Goal: Book appointment/travel/reservation

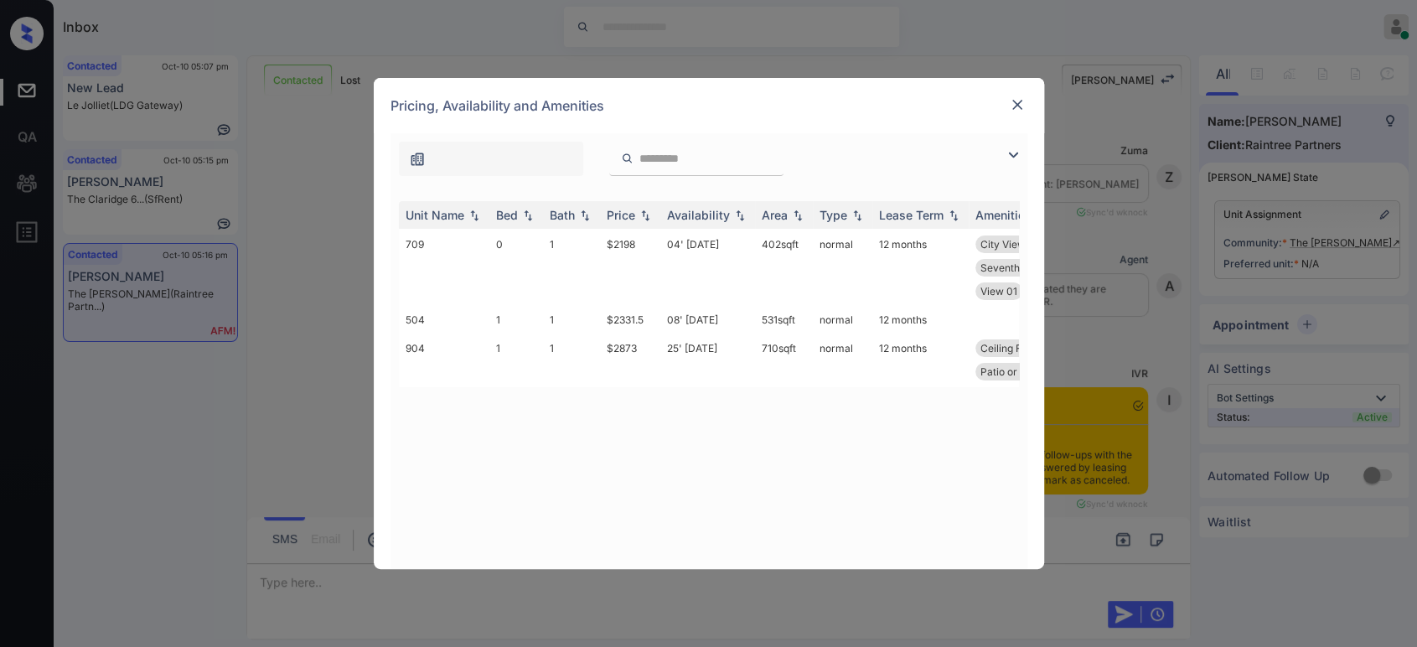
scroll to position [4927, 0]
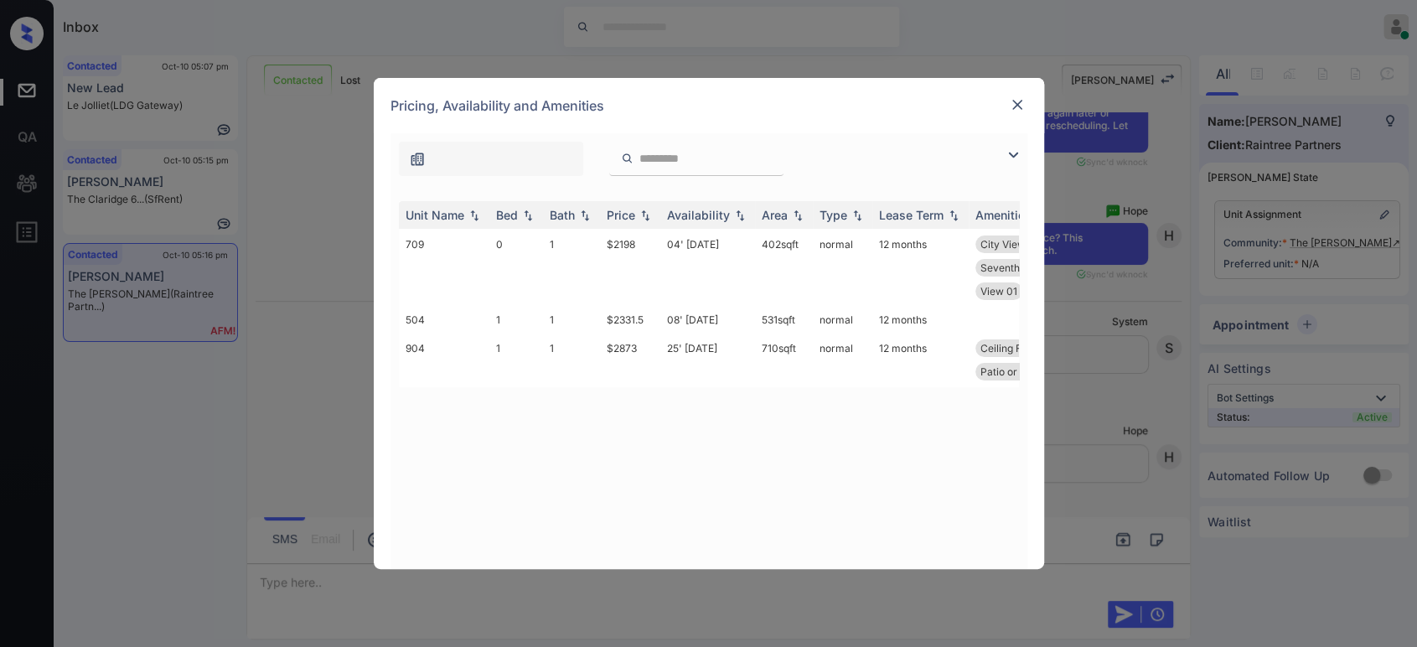
click at [1012, 106] on img at bounding box center [1017, 104] width 17 height 17
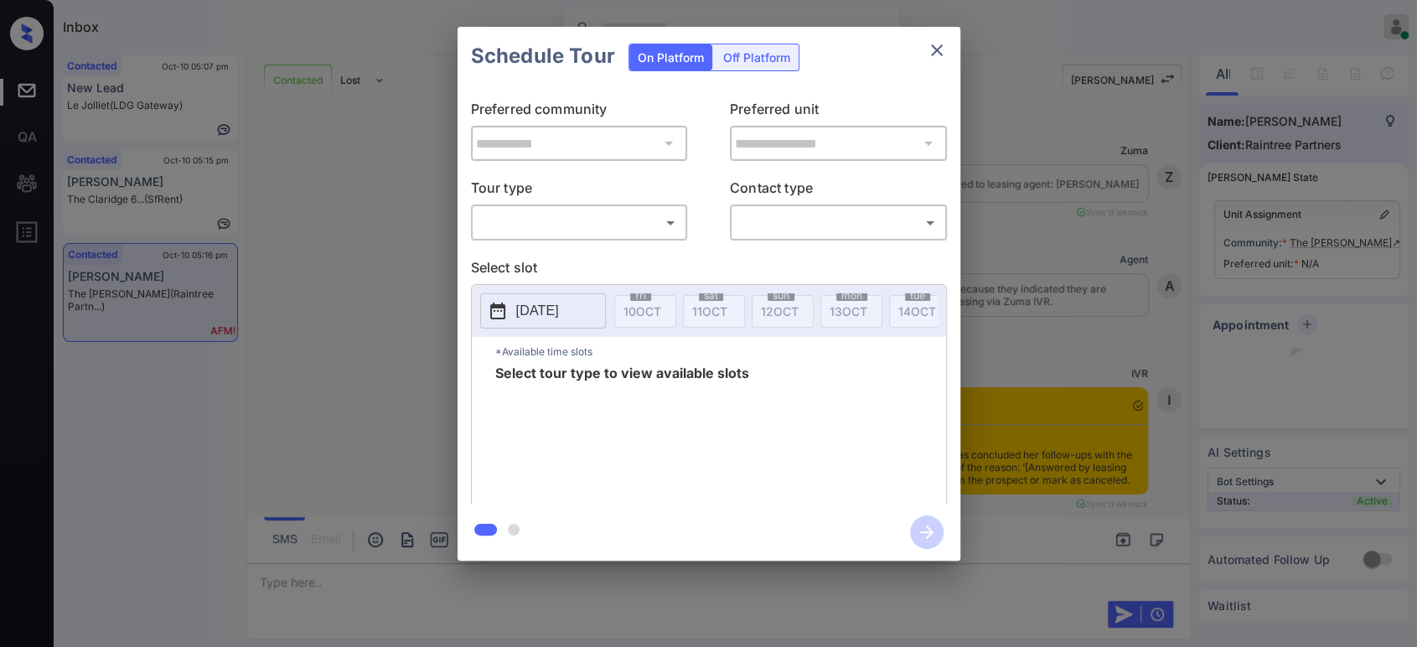
scroll to position [4927, 0]
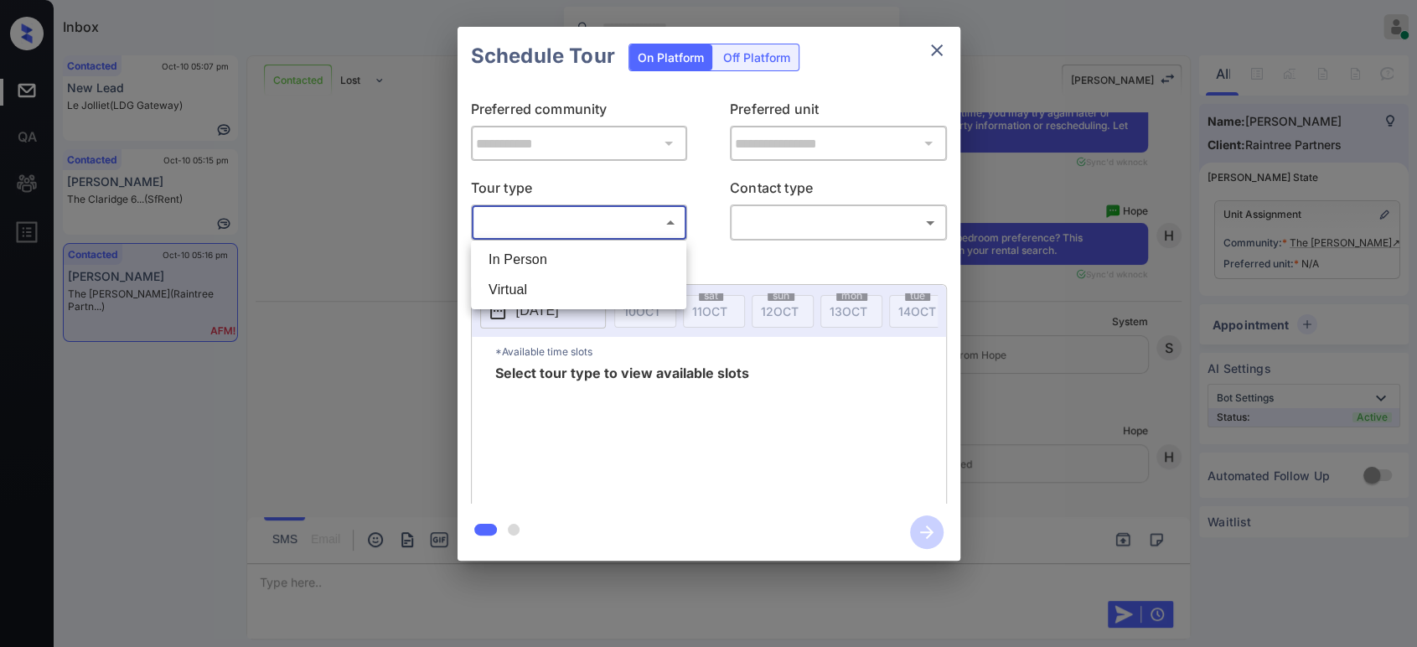
click at [550, 233] on body "Inbox Hope Jatap Online Set yourself offline Set yourself on break Profile Swit…" at bounding box center [708, 323] width 1417 height 647
click at [945, 50] on div at bounding box center [708, 323] width 1417 height 647
click at [938, 52] on icon "close" at bounding box center [937, 50] width 12 height 12
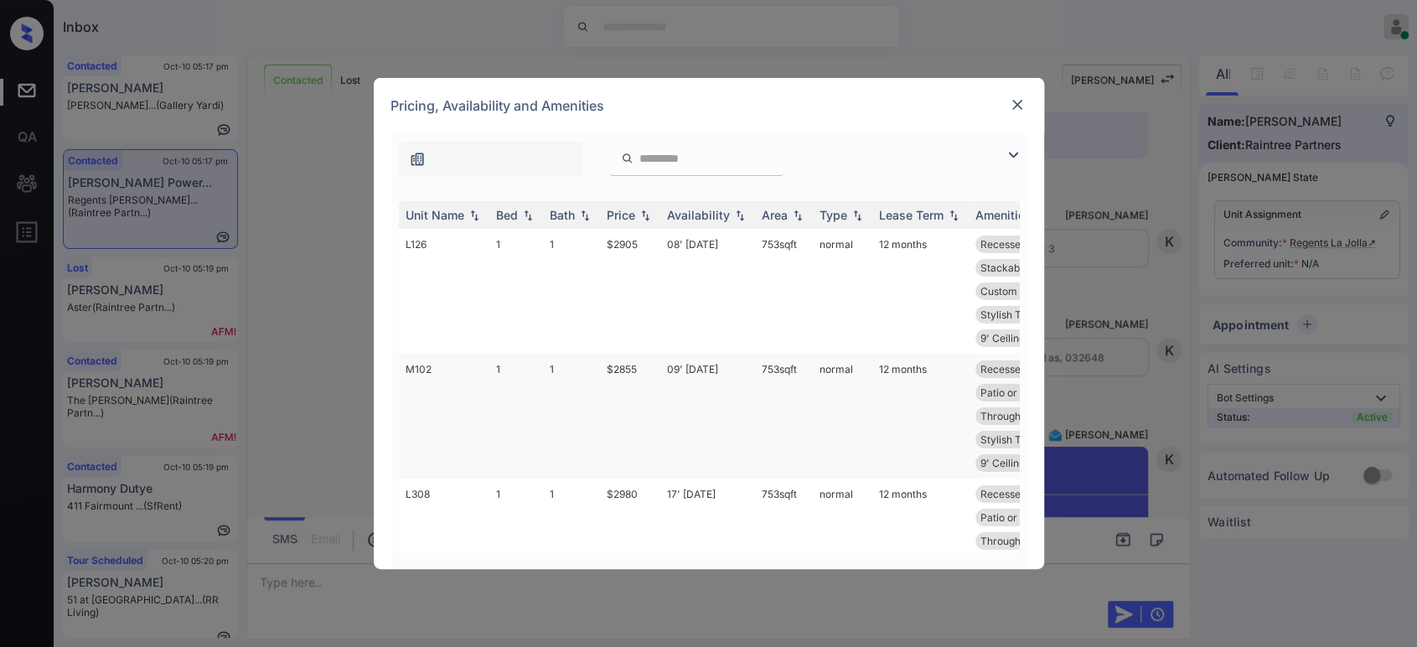
click at [630, 368] on td "$2855" at bounding box center [630, 416] width 60 height 125
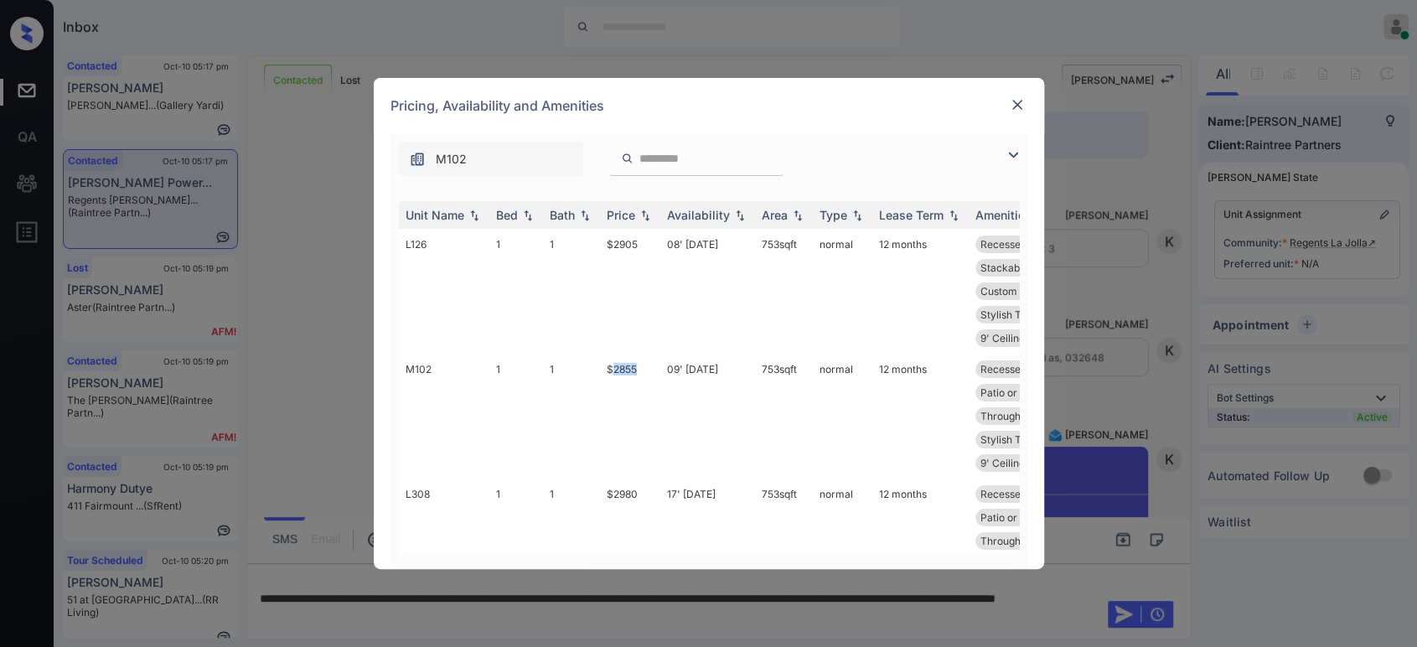
click at [1016, 106] on img at bounding box center [1017, 104] width 17 height 17
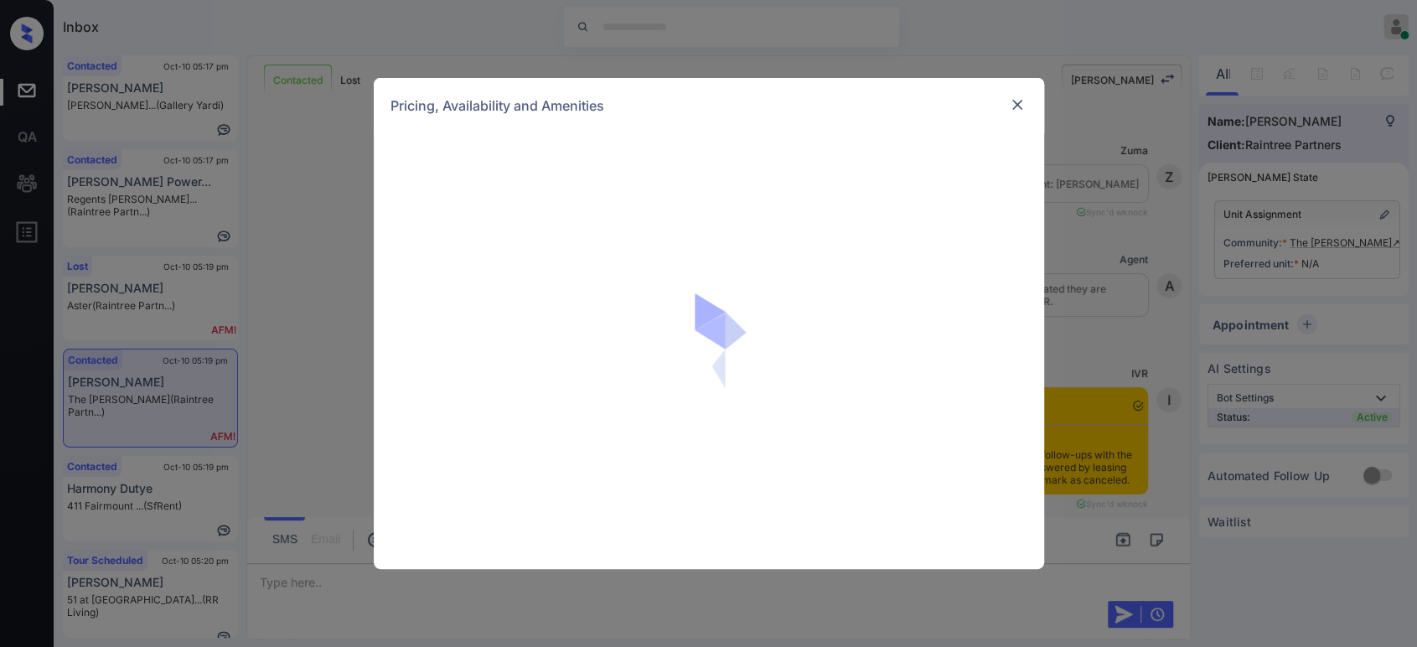
scroll to position [5919, 0]
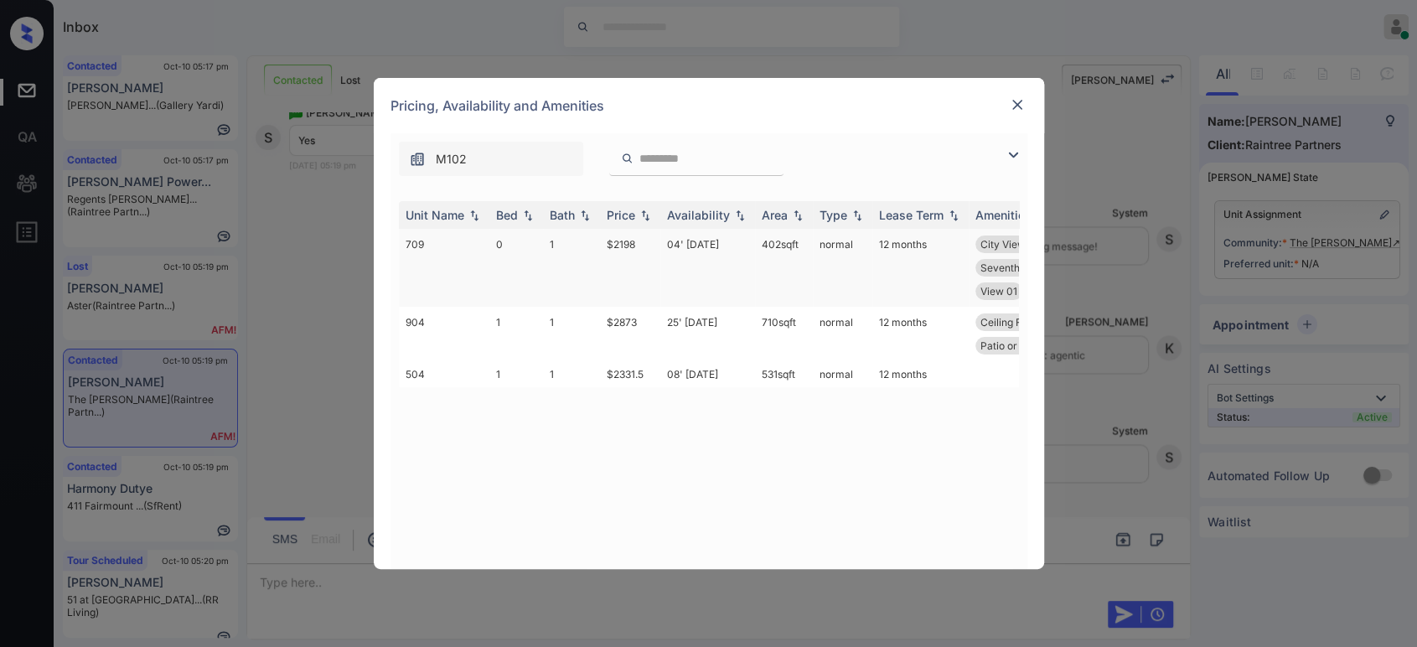
click at [684, 241] on td "04' [DATE]" at bounding box center [707, 268] width 95 height 78
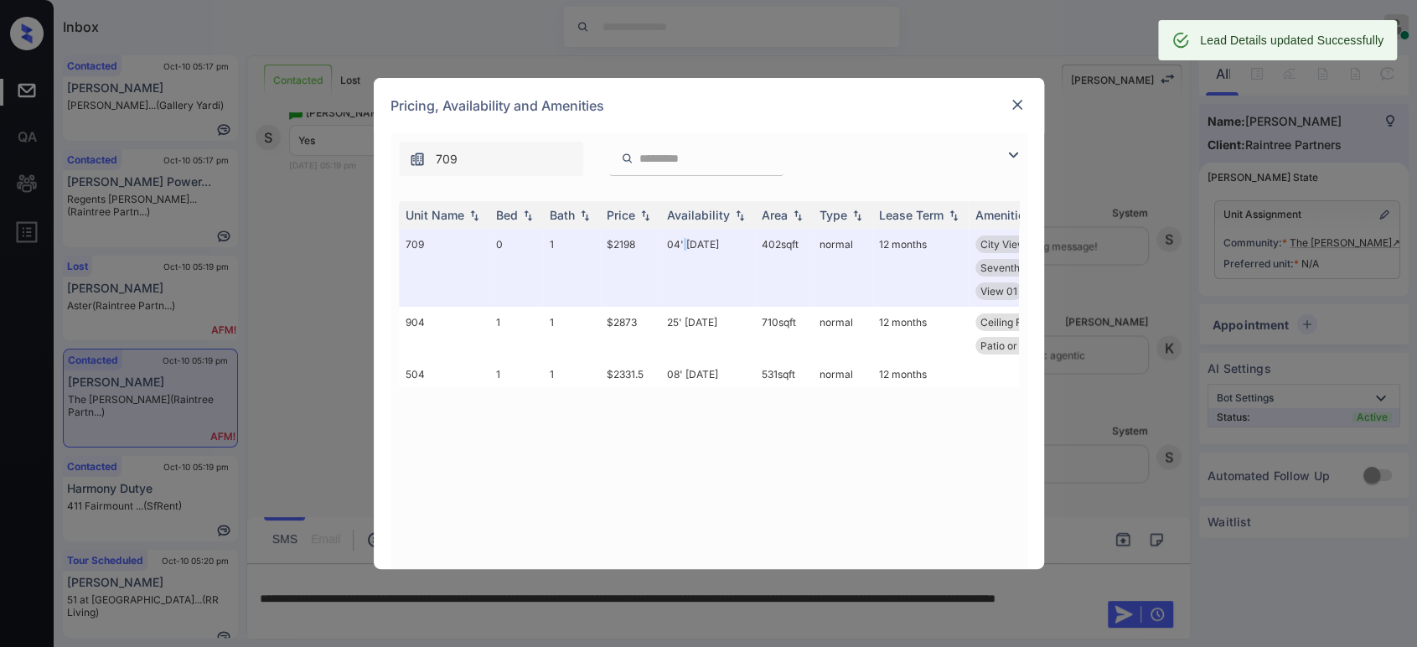
click at [1018, 106] on img at bounding box center [1017, 104] width 17 height 17
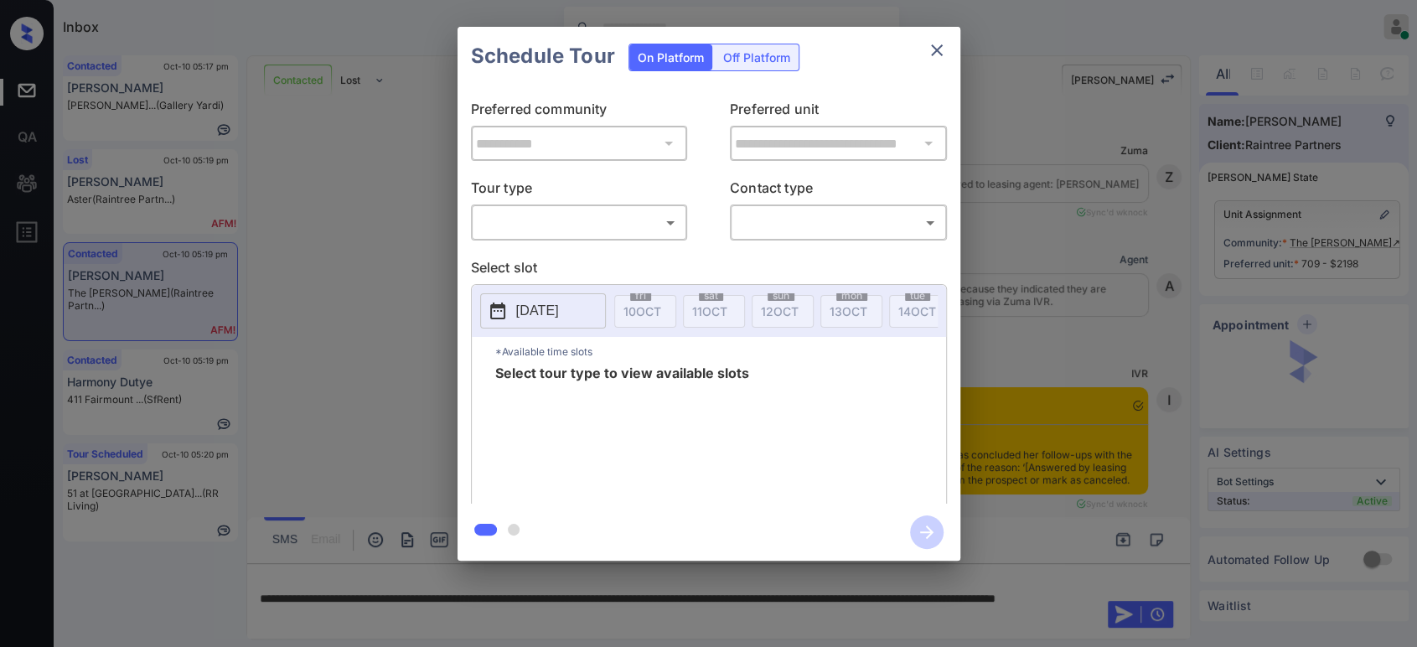
scroll to position [5495, 0]
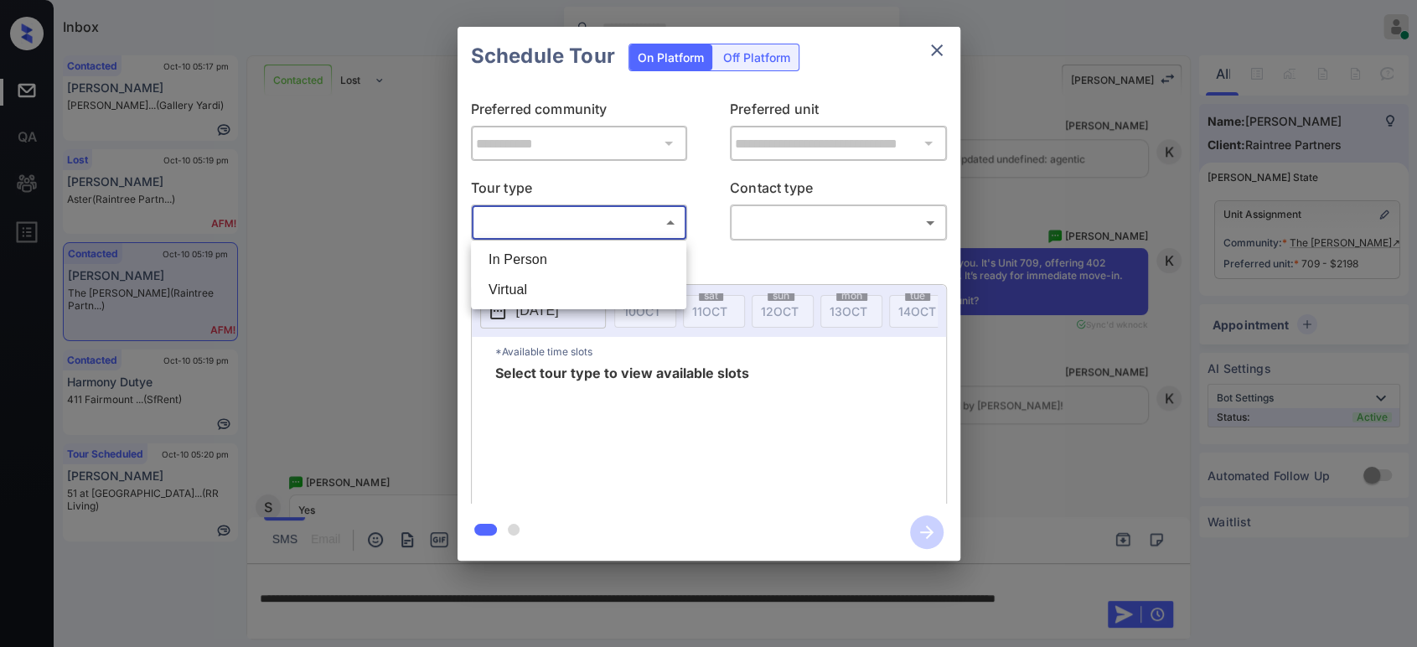
click at [605, 219] on body "Inbox Hope Jatap Online Set yourself offline Set yourself on break Profile Swit…" at bounding box center [708, 323] width 1417 height 647
click at [539, 294] on li "Virtual" at bounding box center [578, 290] width 207 height 30
type input "*******"
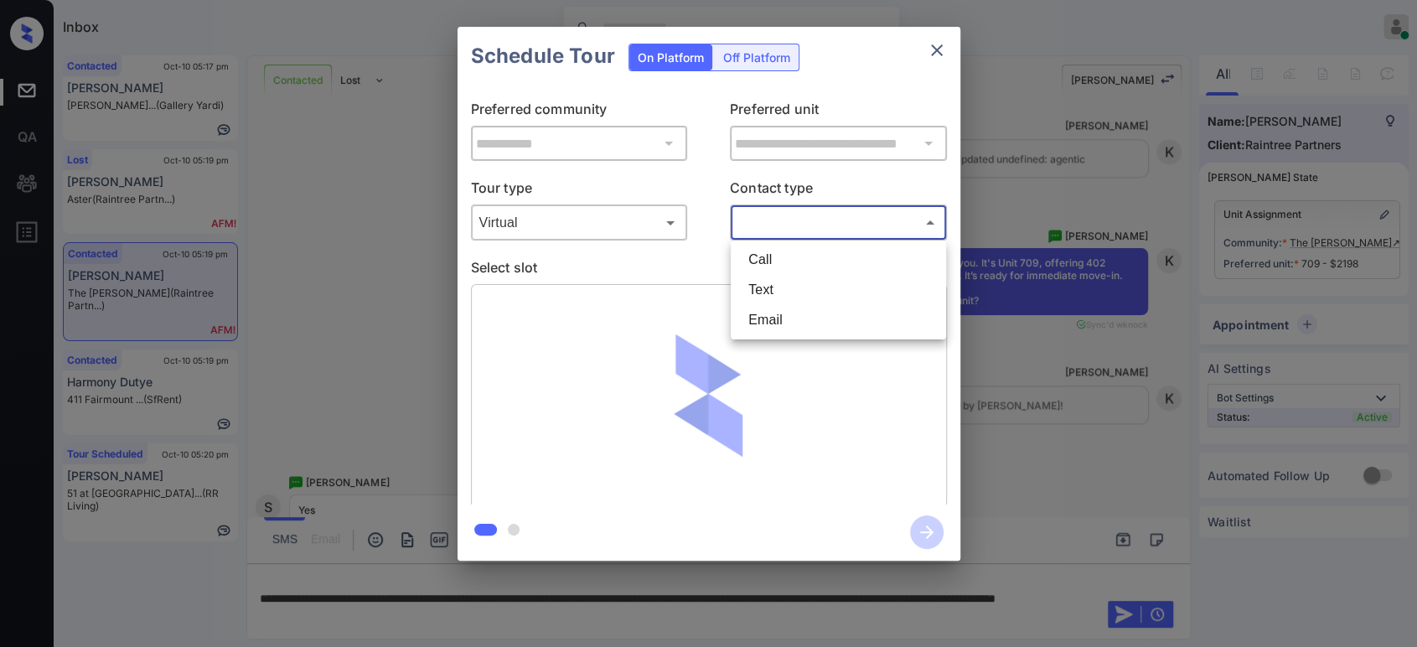
click at [804, 222] on body "Inbox Hope Jatap Online Set yourself offline Set yourself on break Profile Swit…" at bounding box center [708, 323] width 1417 height 647
click at [771, 292] on li "Text" at bounding box center [838, 290] width 207 height 30
type input "****"
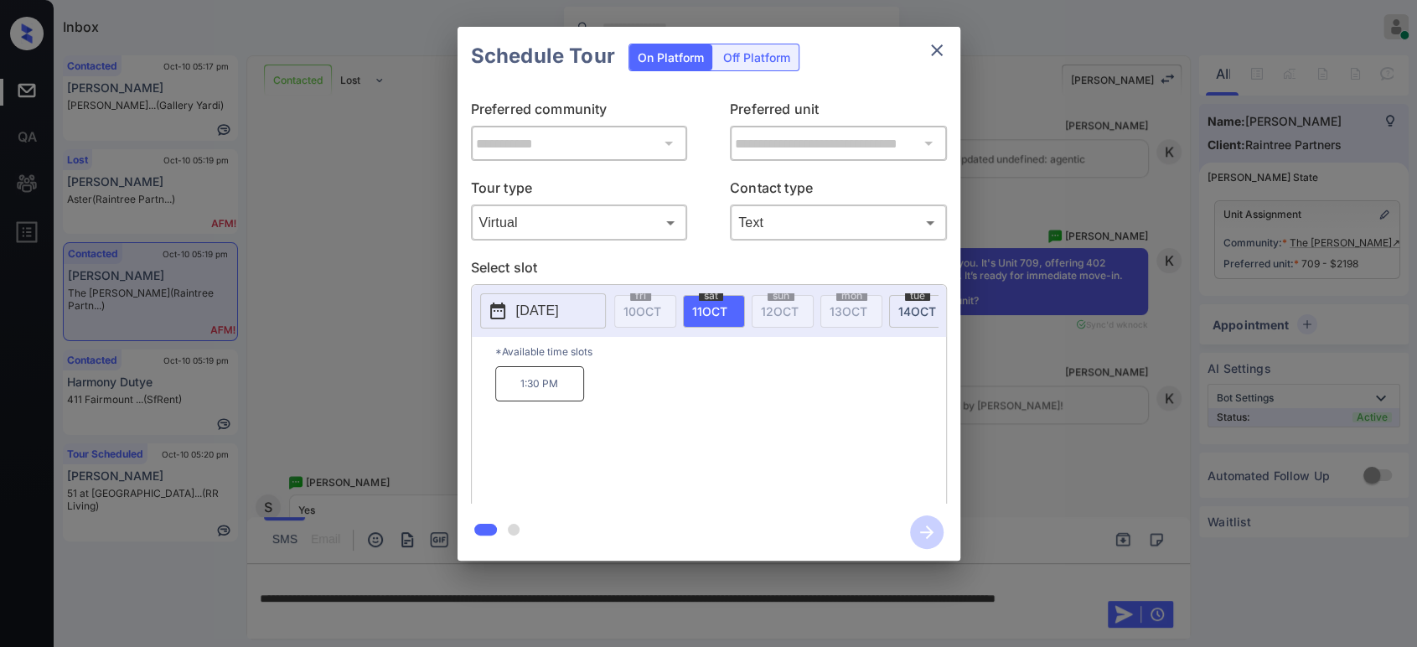
click at [546, 396] on p "1:30 PM" at bounding box center [539, 383] width 89 height 35
click at [932, 542] on icon "button" at bounding box center [927, 532] width 34 height 34
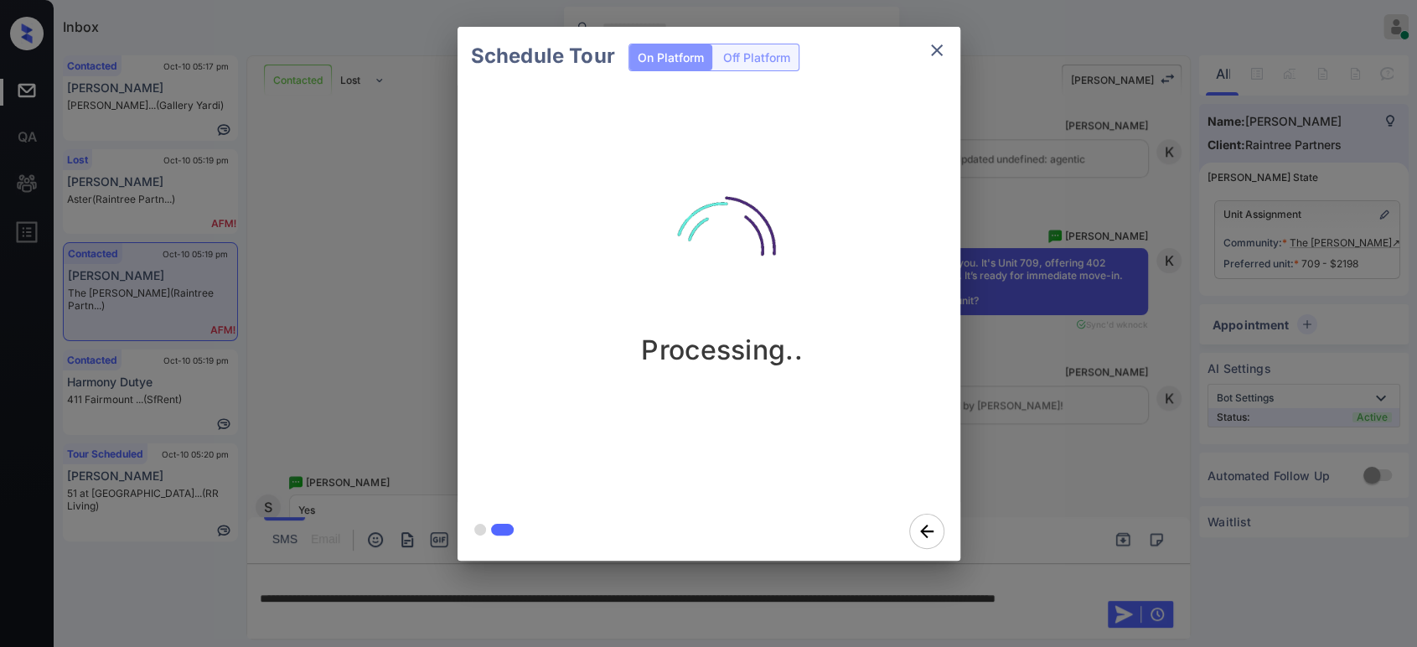
click at [1185, 439] on div "Schedule Tour On Platform Off Platform Processing.." at bounding box center [708, 293] width 1417 height 587
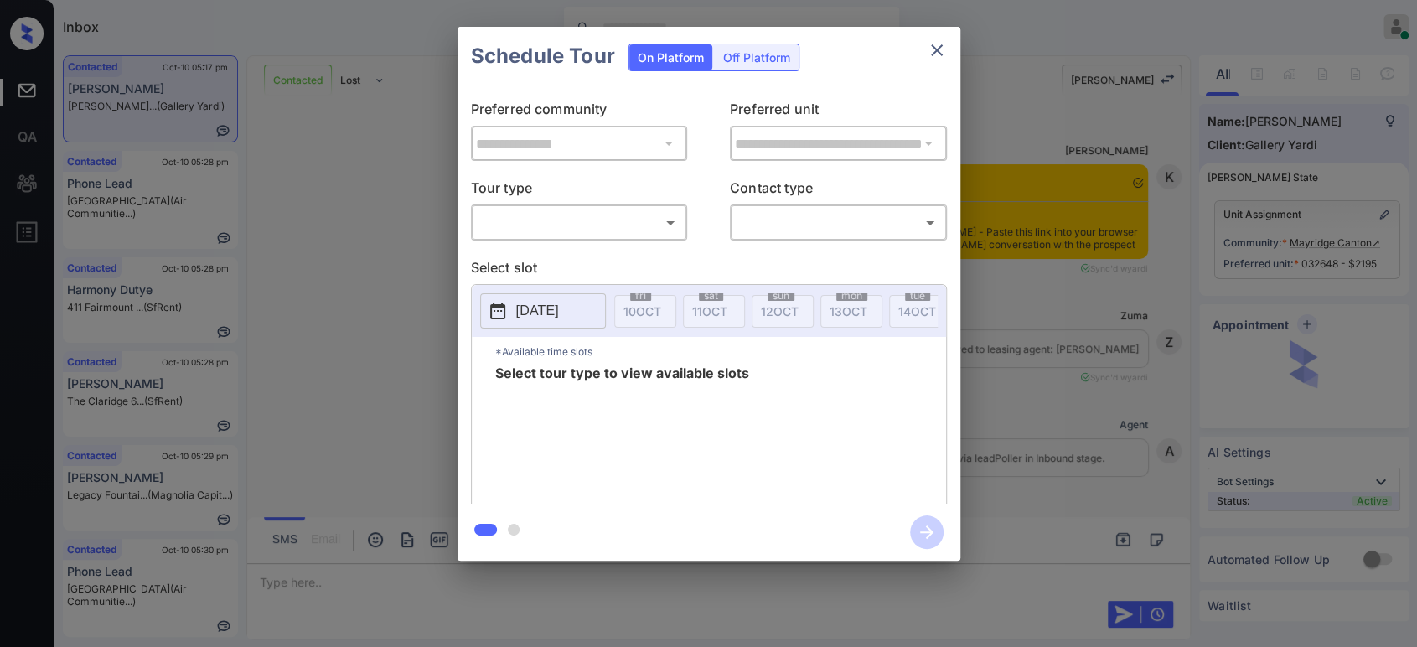
scroll to position [2459, 0]
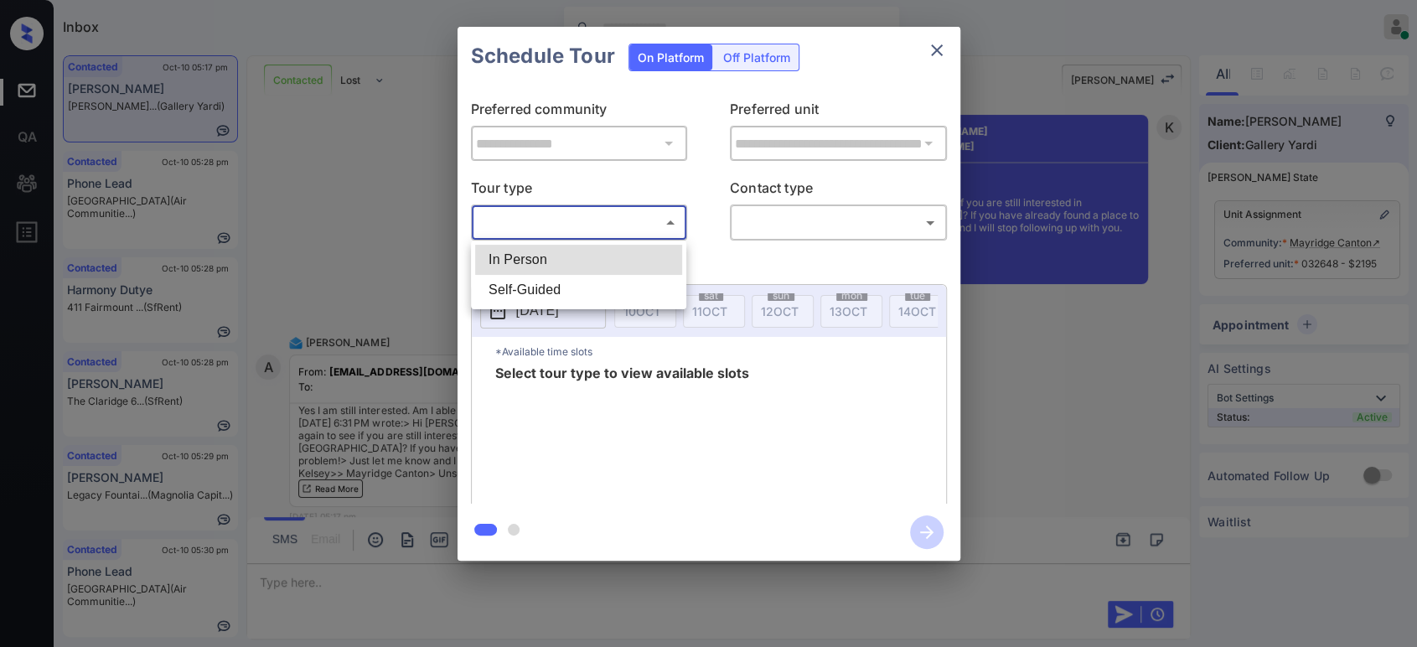
drag, startPoint x: 645, startPoint y: 234, endPoint x: 616, endPoint y: 263, distance: 41.5
click at [616, 263] on body "Inbox Hope Jatap Online Set yourself offline Set yourself on break Profile Swit…" at bounding box center [708, 323] width 1417 height 647
click at [616, 263] on li "In Person" at bounding box center [578, 260] width 207 height 30
type input "********"
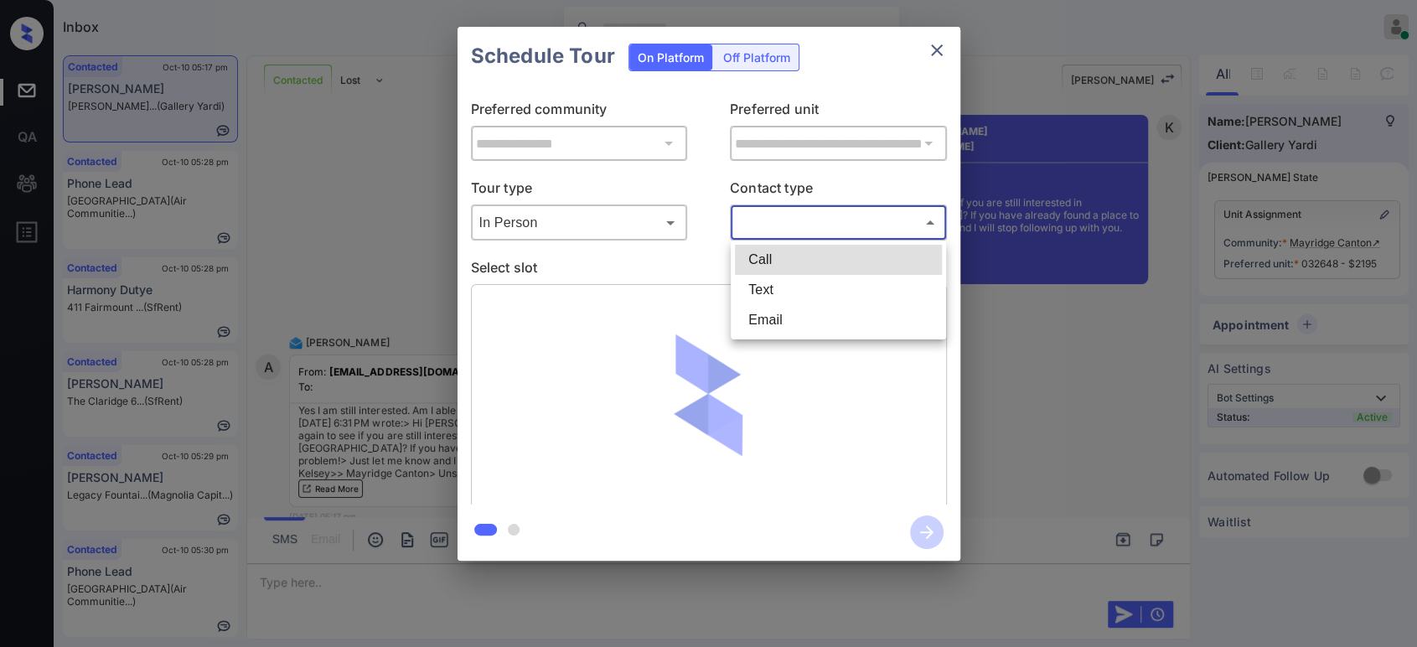
click at [776, 233] on body "Inbox Hope Jatap Online Set yourself offline Set yourself on break Profile Swit…" at bounding box center [708, 323] width 1417 height 647
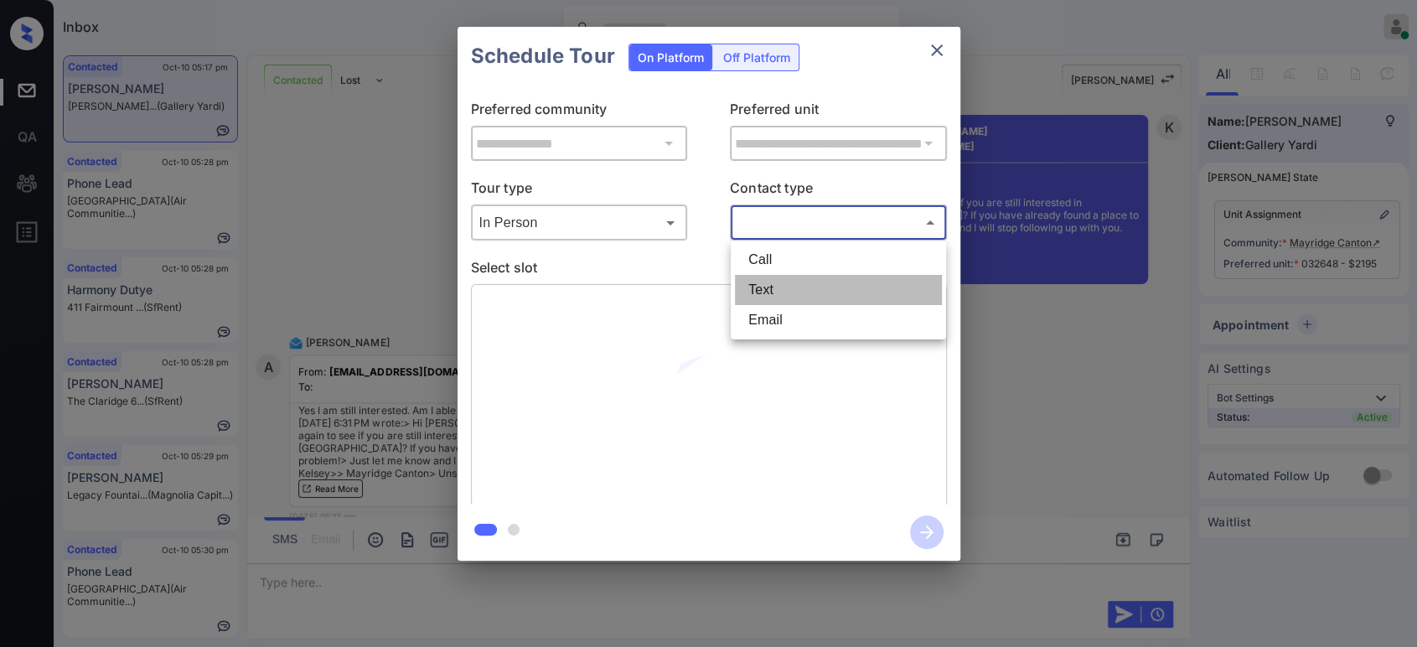
click at [774, 287] on li "Text" at bounding box center [838, 290] width 207 height 30
type input "****"
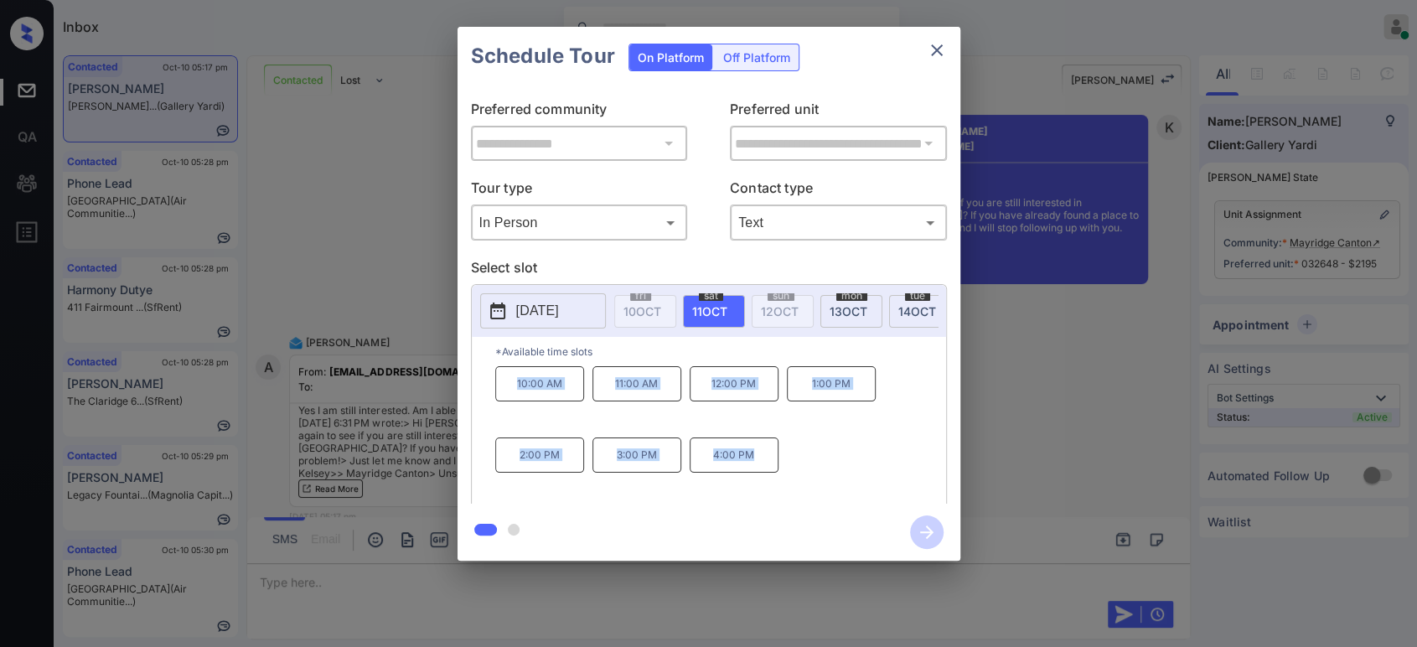
drag, startPoint x: 758, startPoint y: 462, endPoint x: 514, endPoint y: 391, distance: 253.8
click at [514, 391] on div "10:00 AM 11:00 AM 12:00 PM 1:00 PM 2:00 PM 3:00 PM 4:00 PM" at bounding box center [720, 433] width 451 height 134
copy div "10:00 AM 11:00 AM 12:00 PM 1:00 PM 2:00 PM 3:00 PM 4:00 PM"
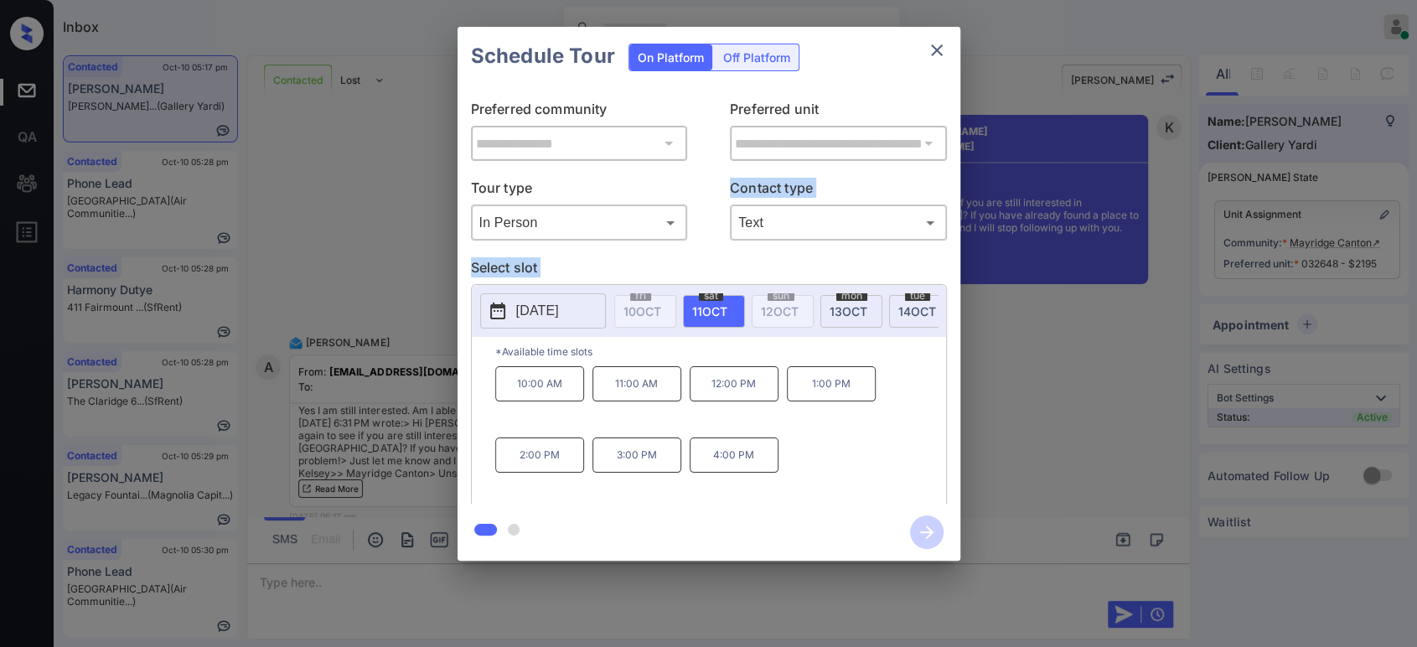
drag, startPoint x: 426, startPoint y: 320, endPoint x: 366, endPoint y: 209, distance: 126.4
click at [366, 209] on div "**********" at bounding box center [708, 293] width 1417 height 587
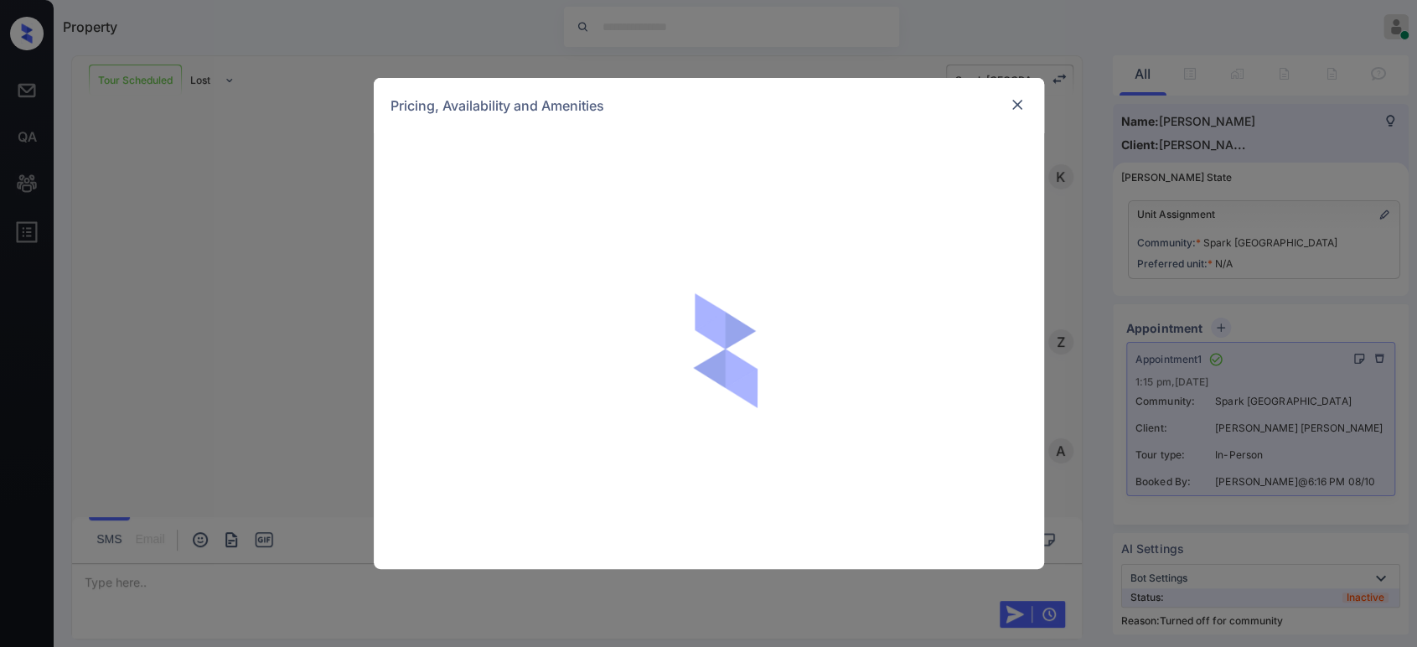
scroll to position [817, 0]
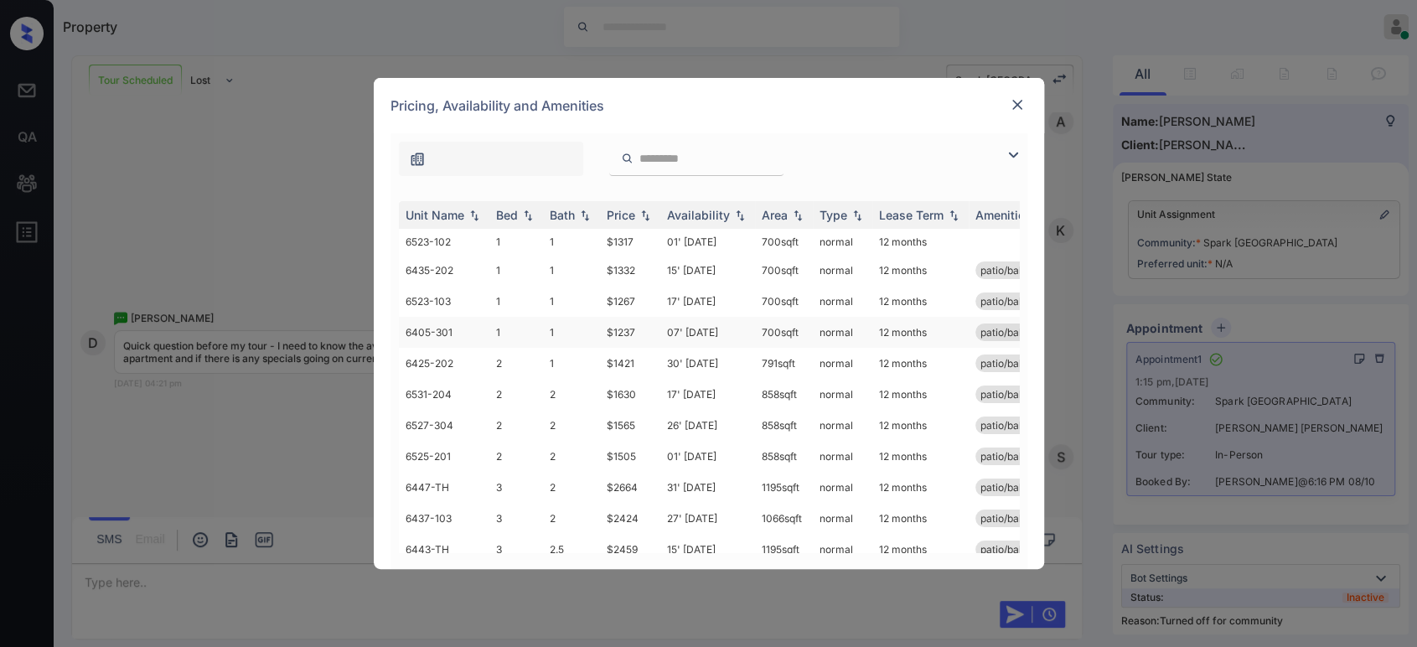
click at [624, 333] on td "$1237" at bounding box center [630, 332] width 60 height 31
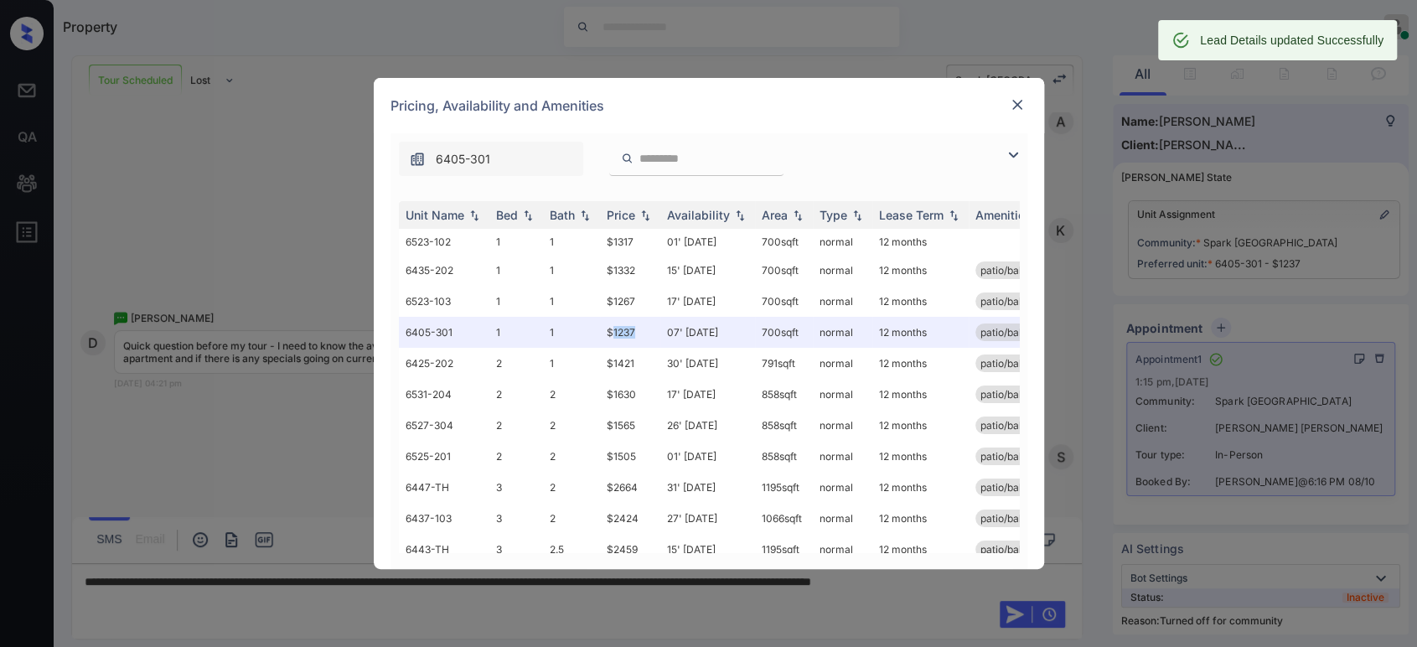
click at [1014, 103] on img at bounding box center [1017, 104] width 17 height 17
